Goal: Transaction & Acquisition: Purchase product/service

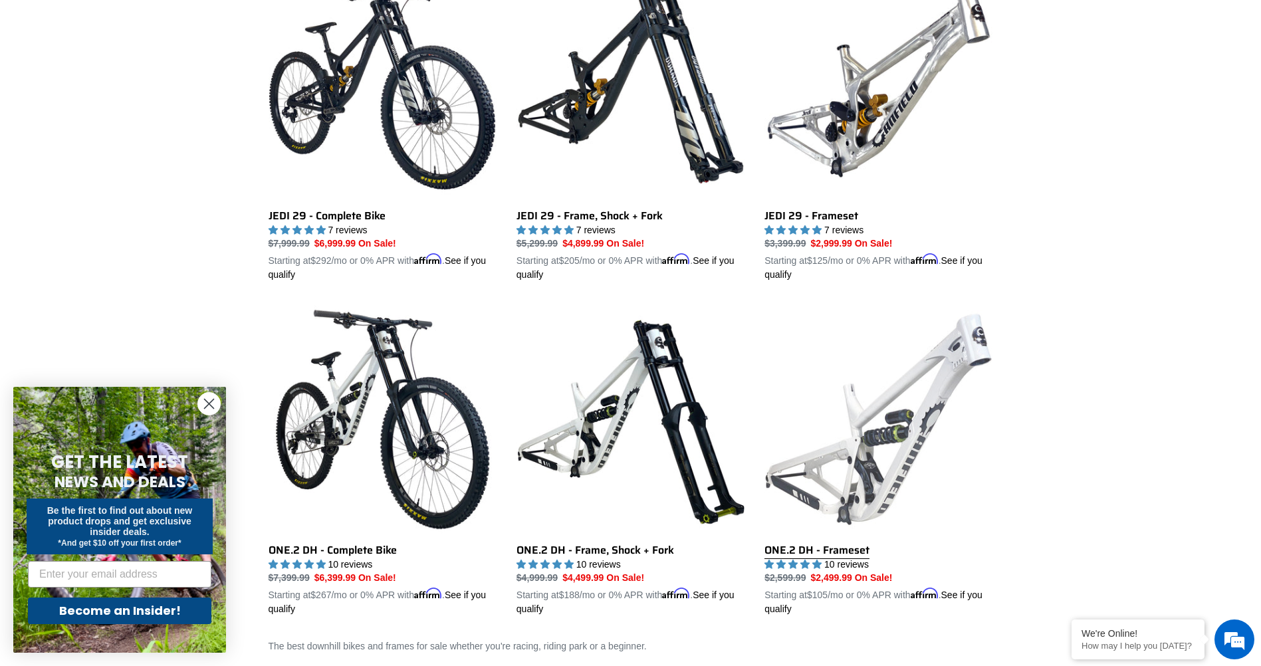
scroll to position [399, 0]
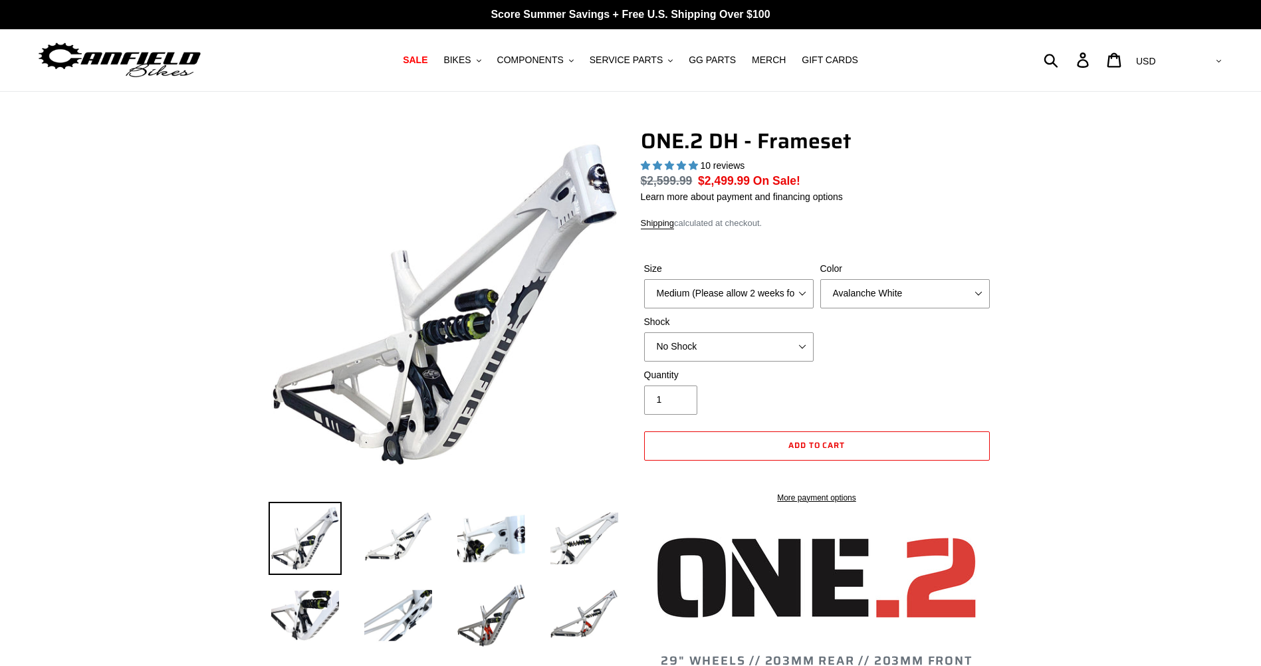
select select "highest-rating"
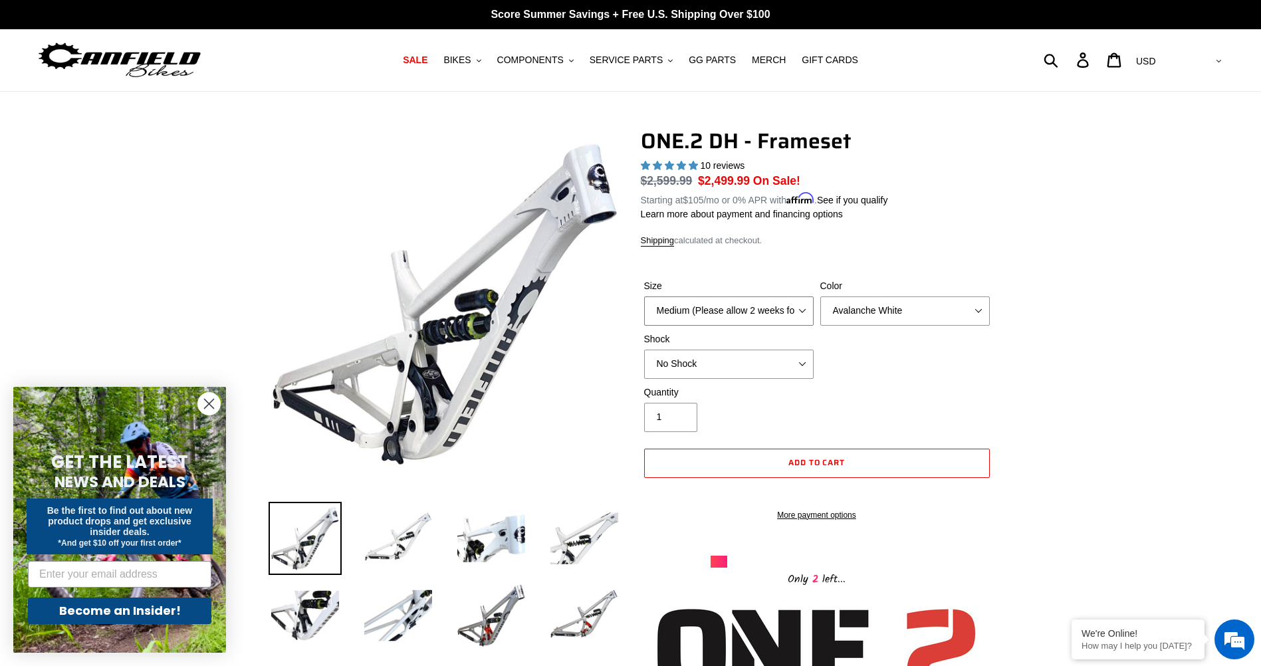
click at [769, 313] on select "Medium (Please allow 2 weeks for delivery) Large (Sold Out)" at bounding box center [729, 311] width 170 height 29
select select "Large (Sold Out)"
click at [644, 297] on select "Medium (Please allow 2 weeks for delivery) Large (Sold Out)" at bounding box center [729, 311] width 170 height 29
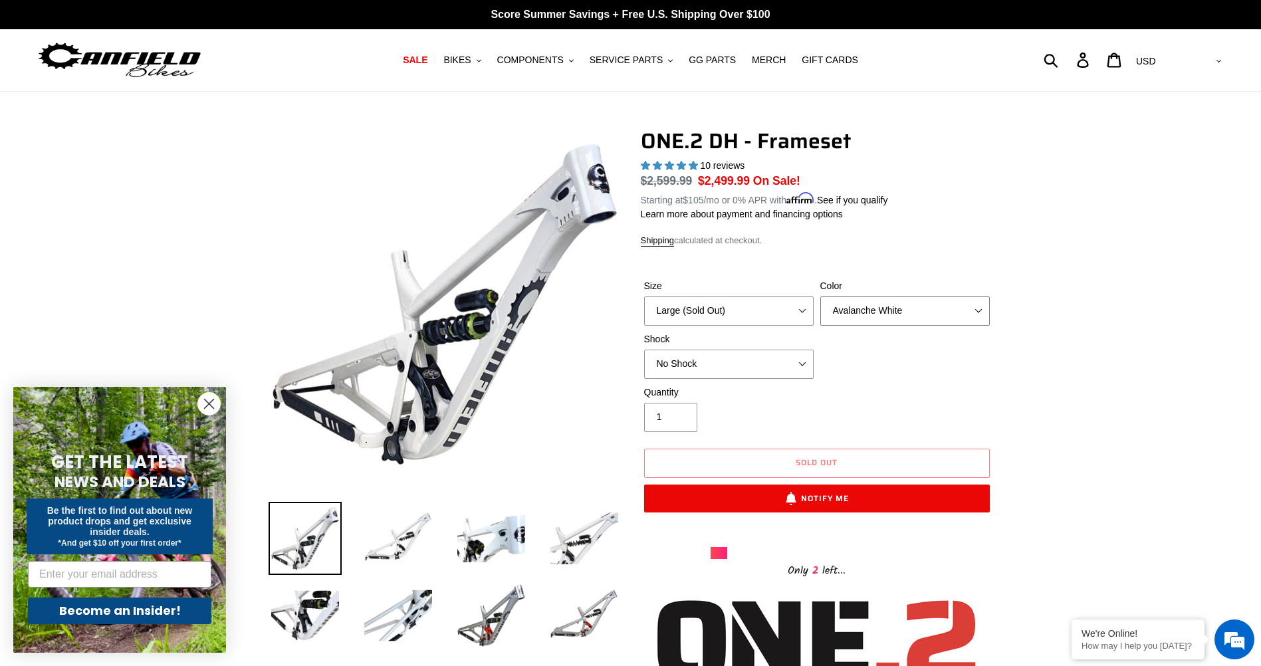
click at [898, 314] on select "Avalanche White Bentonite Grey" at bounding box center [906, 311] width 170 height 29
select select "Bentonite Grey"
click at [821, 297] on select "Avalanche White Bentonite Grey" at bounding box center [906, 311] width 170 height 29
